Goal: Task Accomplishment & Management: Manage account settings

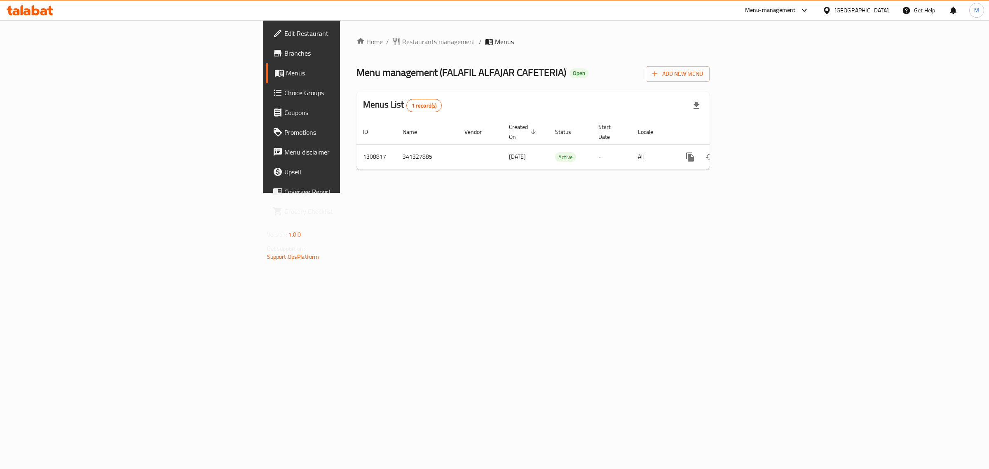
click at [489, 193] on div "Home / Restaurants management / Menus Menu management ( FALAFIL ALFAJAR CAFETER…" at bounding box center [533, 106] width 386 height 173
click at [396, 150] on td "341327885" at bounding box center [427, 156] width 62 height 25
click at [340, 189] on div "Home / Restaurants management / Menus Menu management ( FALAFIL ALFAJAR CAFETER…" at bounding box center [533, 106] width 386 height 173
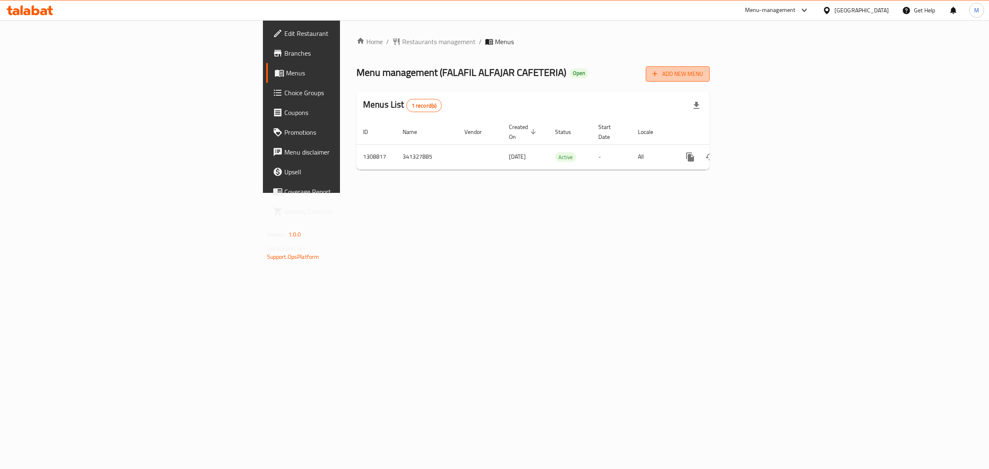
click at [703, 75] on span "Add New Menu" at bounding box center [678, 74] width 51 height 10
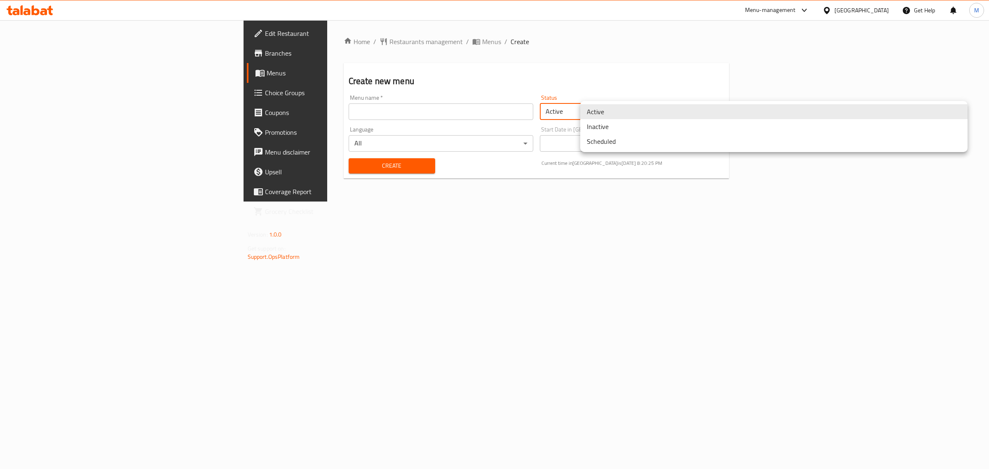
click at [649, 103] on body "​ Menu-management [GEOGRAPHIC_DATA] Get Help M Edit Restaurant Branches Menus C…" at bounding box center [494, 244] width 989 height 449
click at [621, 124] on li "Inactive" at bounding box center [774, 126] width 388 height 15
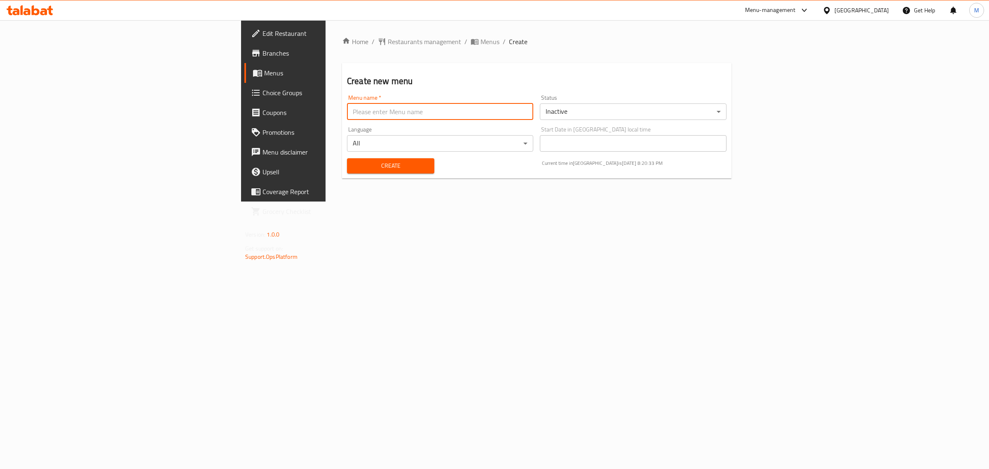
click at [479, 113] on input "text" at bounding box center [440, 111] width 186 height 16
paste input "FALAFIL ALFAJAR"
click at [520, 202] on div "Home / Restaurants management / Menus / Create Create new menu Menu name   * Fa…" at bounding box center [537, 110] width 423 height 181
click at [347, 115] on input "Falafil Alfajar Menu" at bounding box center [440, 111] width 186 height 16
paste input "342795371"
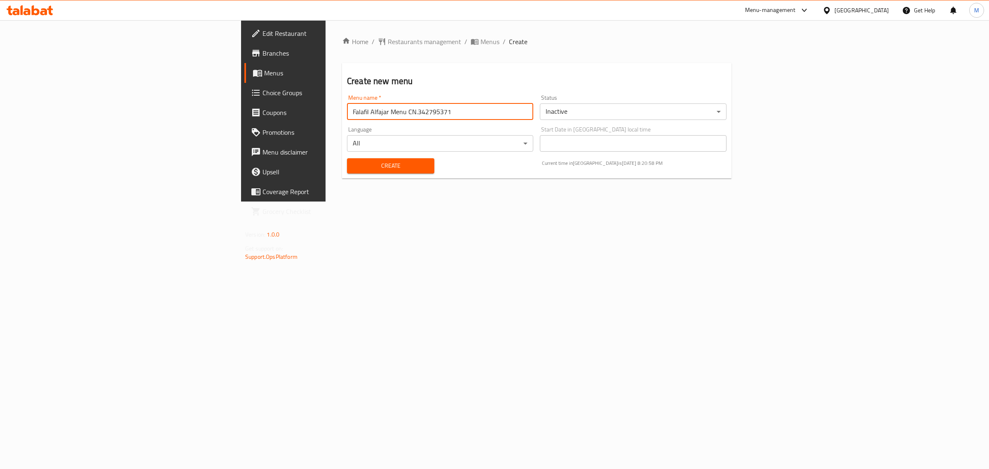
type input "Falafil Alfajar Menu CN.342795371"
click at [354, 167] on span "Create" at bounding box center [391, 166] width 74 height 10
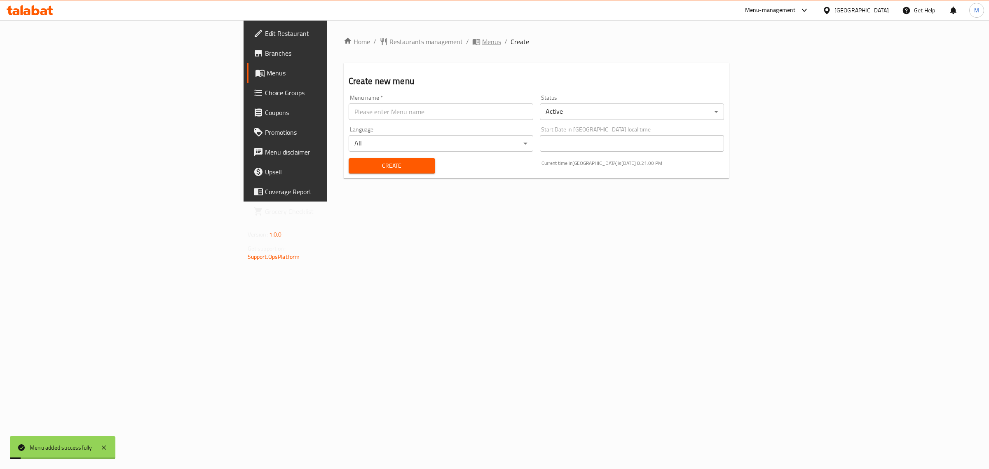
click at [482, 46] on span "Menus" at bounding box center [491, 42] width 19 height 10
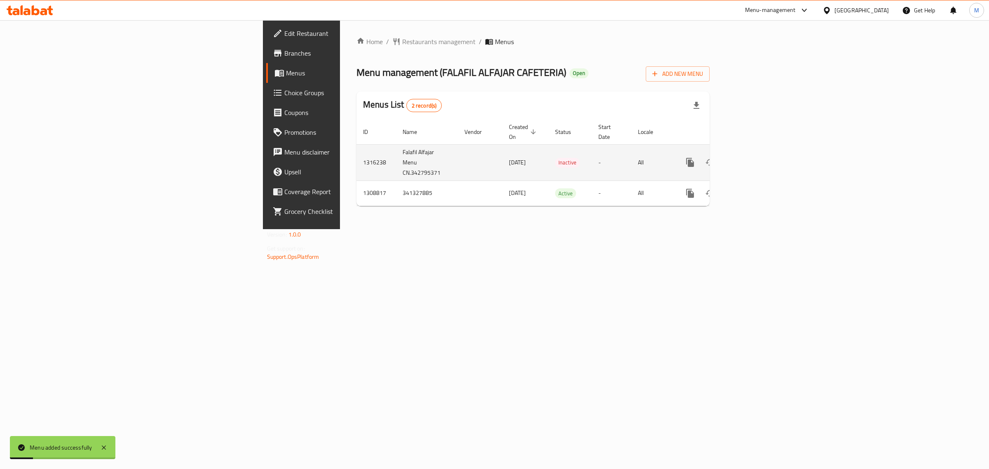
click at [396, 157] on td "Falafil Alfajar Menu CN.342795371" at bounding box center [427, 162] width 62 height 36
copy td "Falafil Alfajar Menu CN.342795371"
click at [357, 148] on td "1316238" at bounding box center [377, 162] width 40 height 36
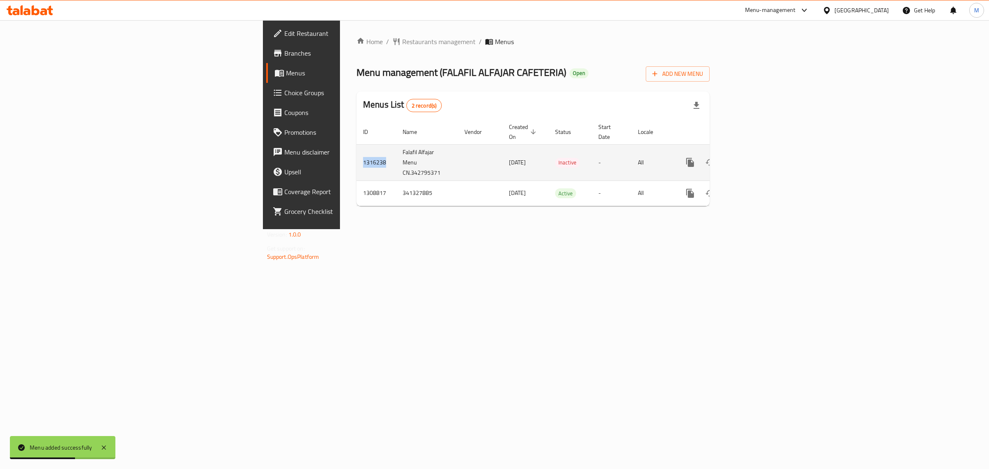
click at [357, 148] on td "1316238" at bounding box center [377, 162] width 40 height 36
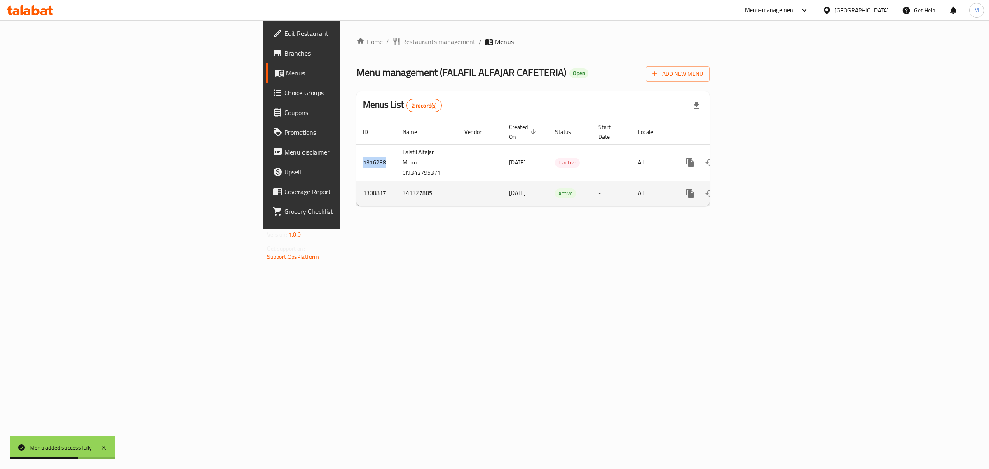
copy td "1316238"
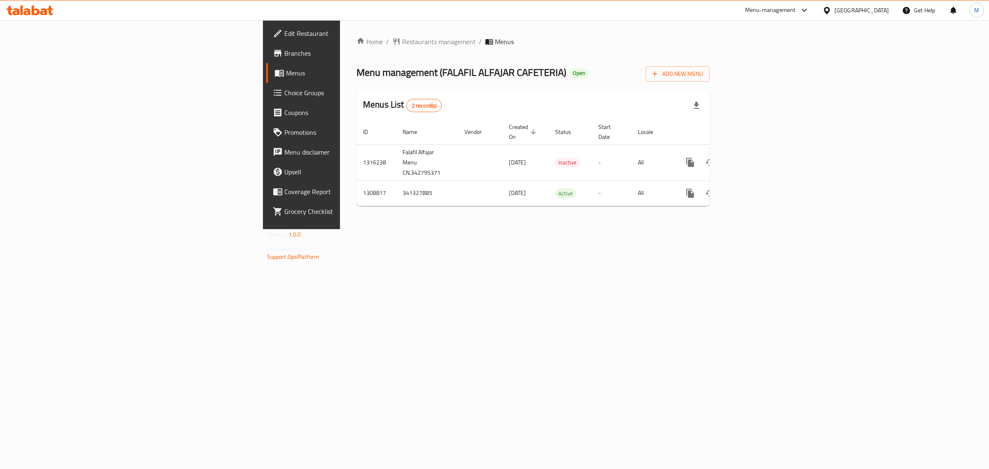
click at [503, 131] on th "Created On sorted descending" at bounding box center [526, 132] width 46 height 25
